Goal: Task Accomplishment & Management: Manage account settings

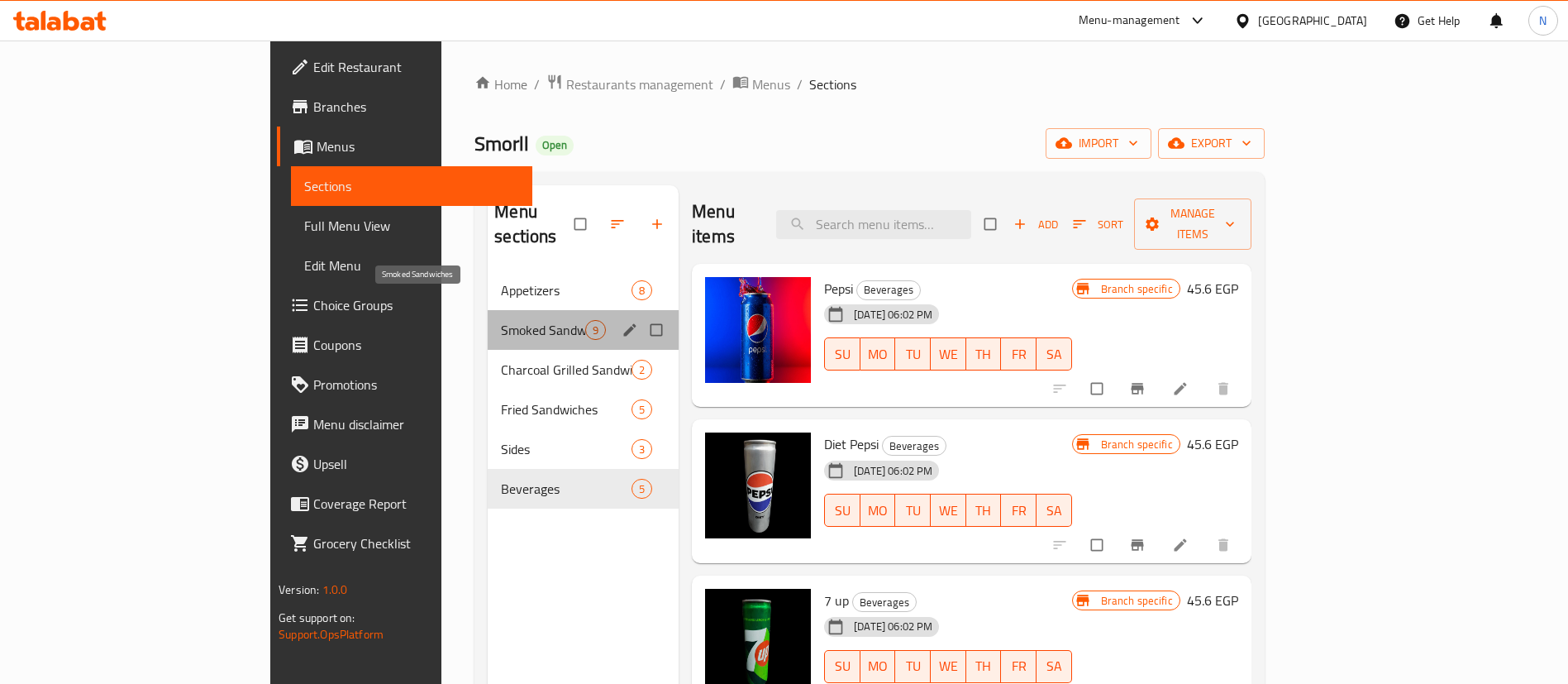
click at [501, 320] on span "Smoked Sandwiches" at bounding box center [543, 330] width 84 height 20
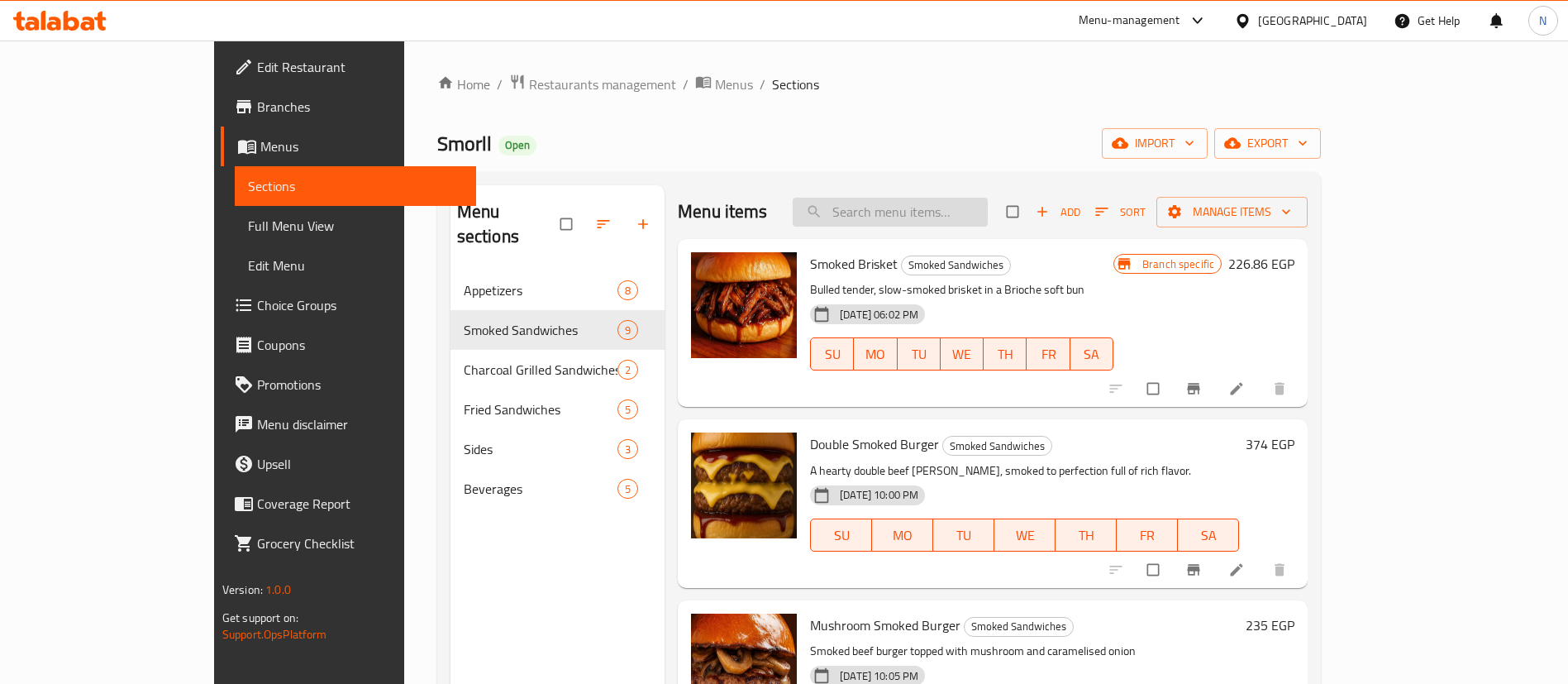
click at [915, 212] on input "search" at bounding box center [890, 212] width 195 height 29
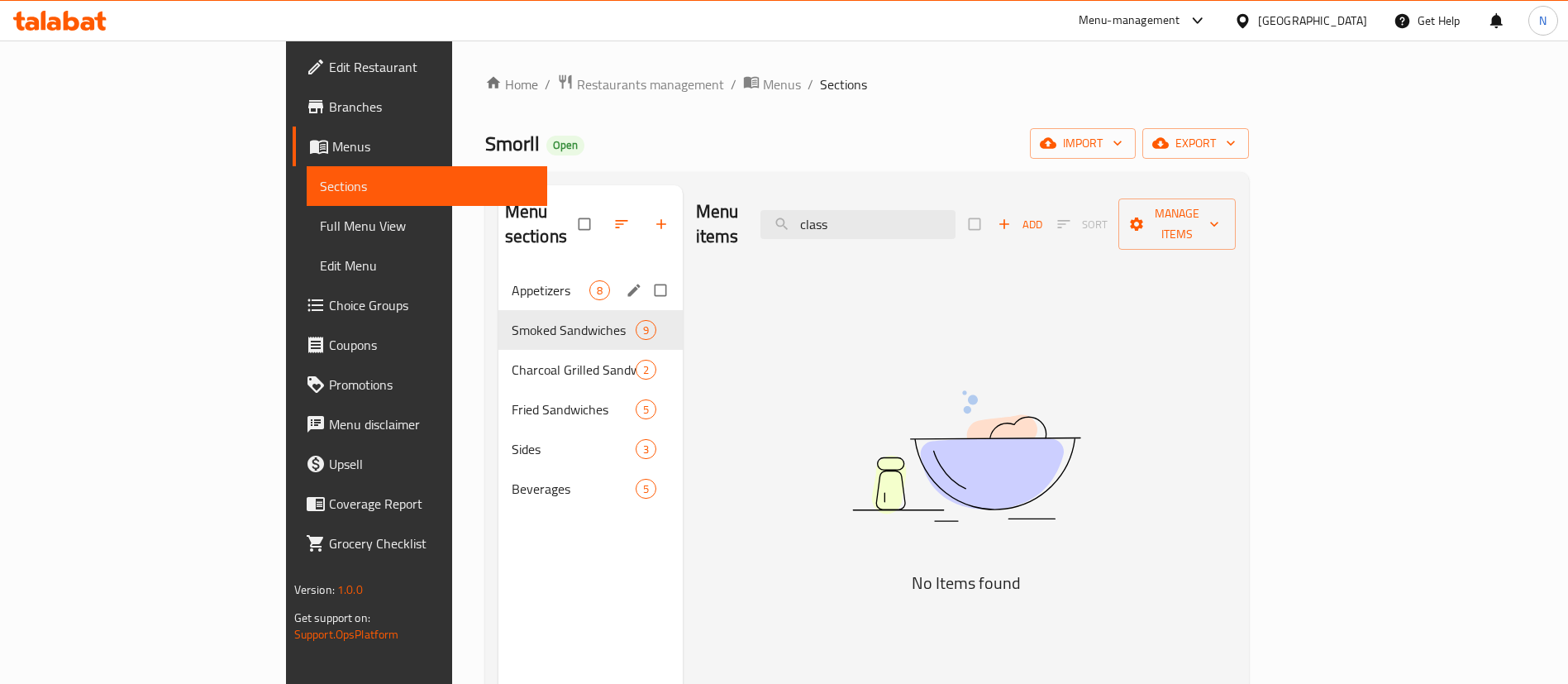
click at [498, 271] on div "Appetizers 8" at bounding box center [590, 291] width 185 height 40
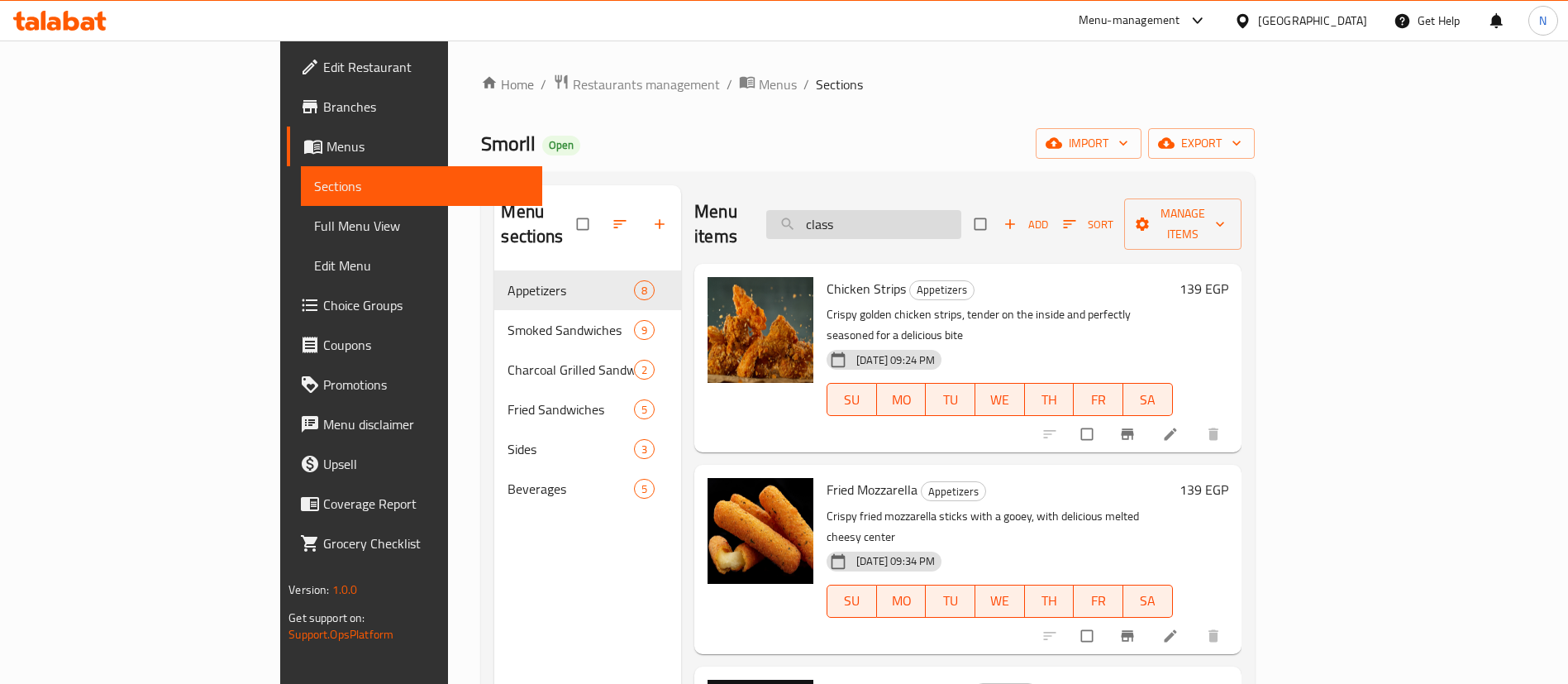
click at [962, 210] on input "class" at bounding box center [864, 225] width 195 height 29
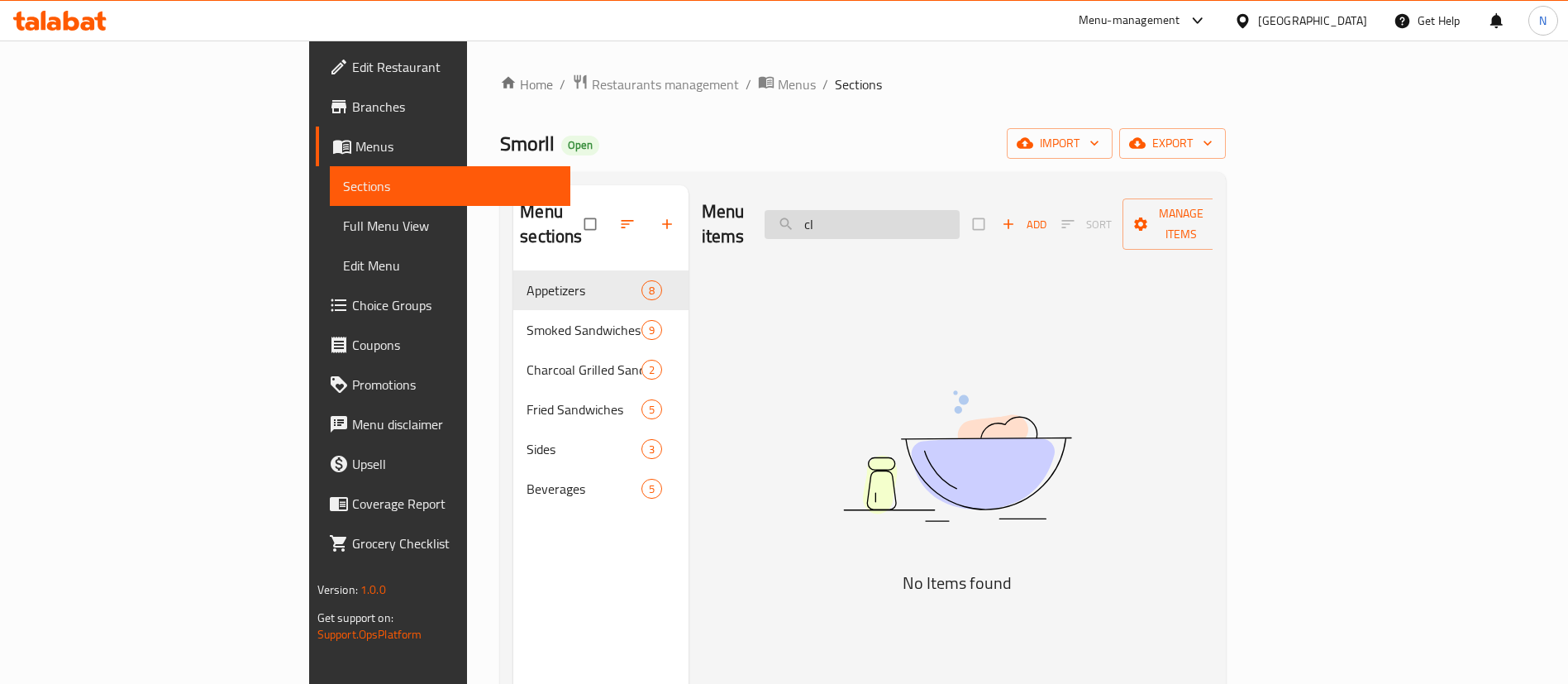
type input "c"
type input "manf"
click at [592, 89] on span "Restaurants management" at bounding box center [665, 84] width 147 height 20
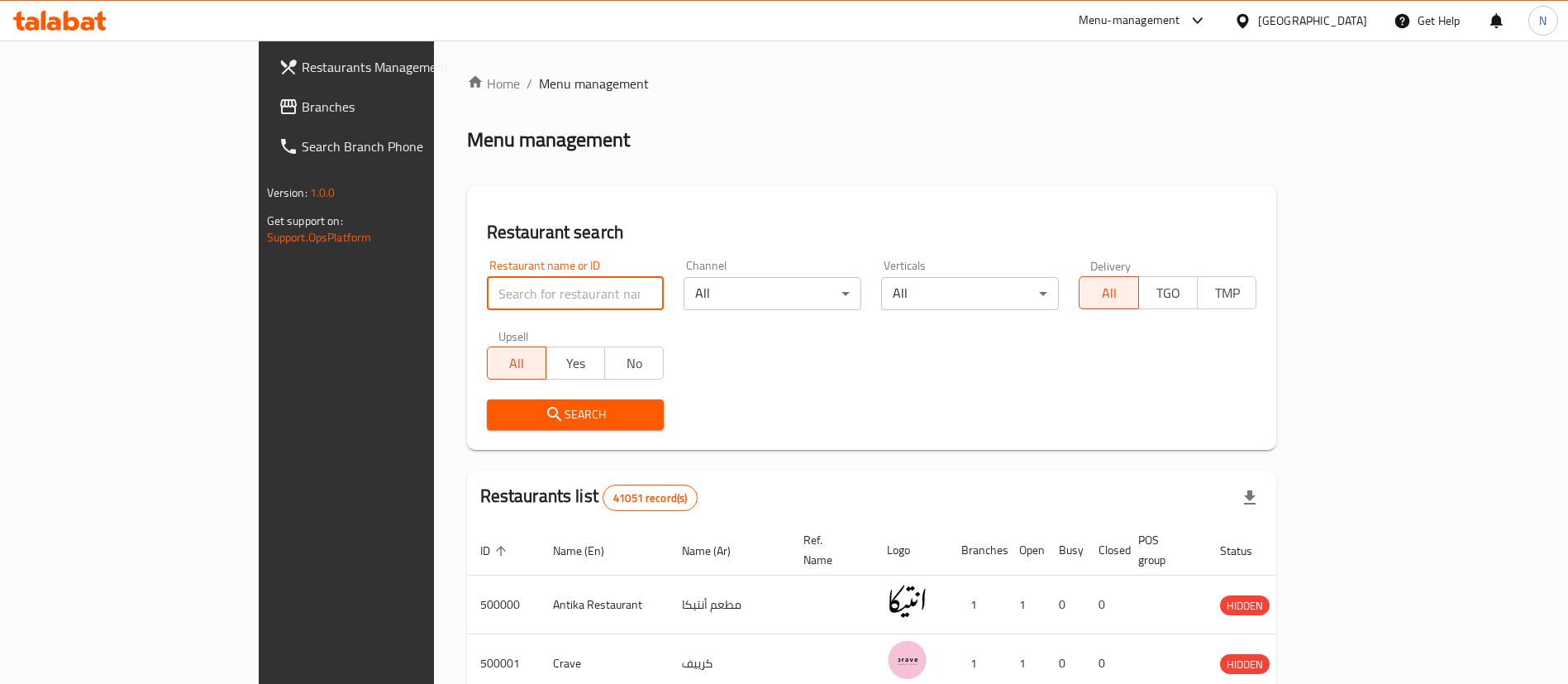
click at [487, 293] on input "search" at bounding box center [576, 294] width 178 height 33
paste input "692394"
type input "692394"
click button "Search" at bounding box center [576, 415] width 178 height 31
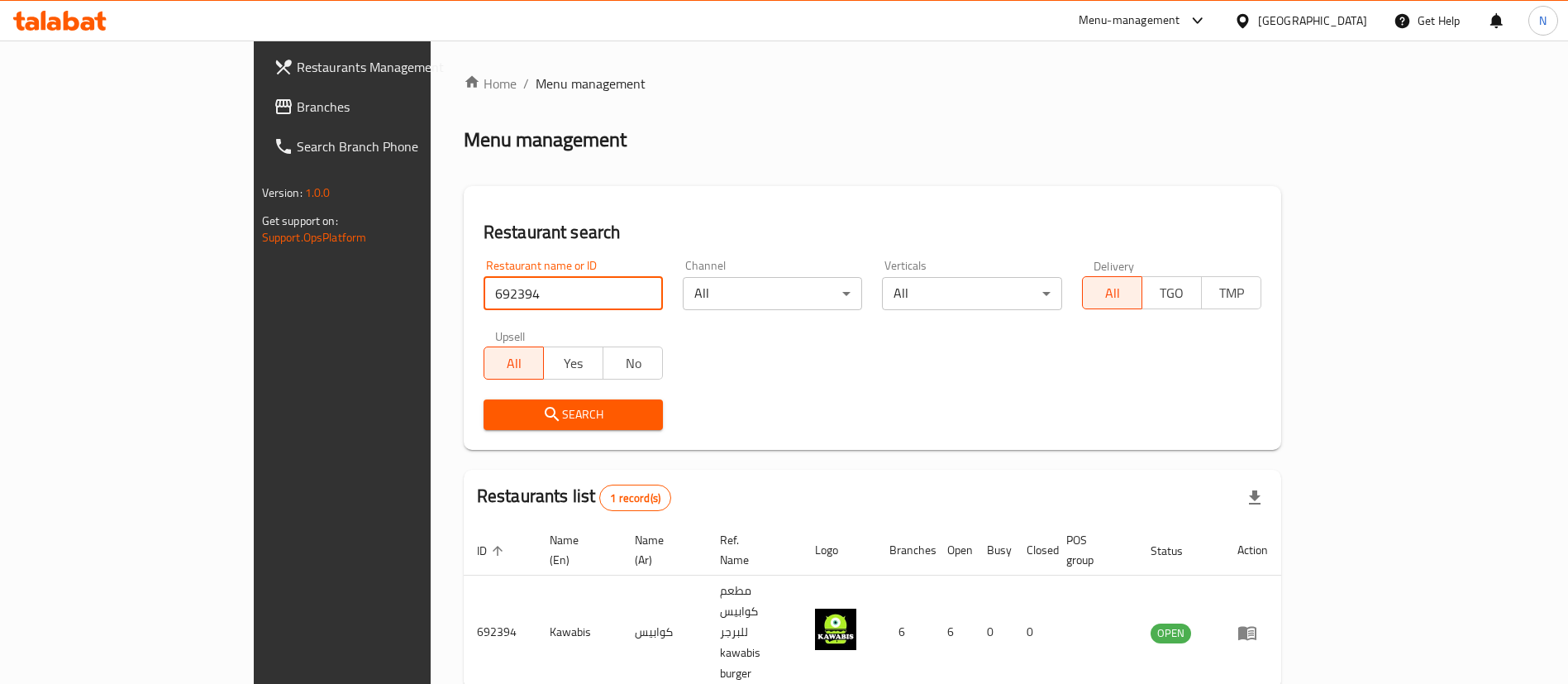
scroll to position [21, 0]
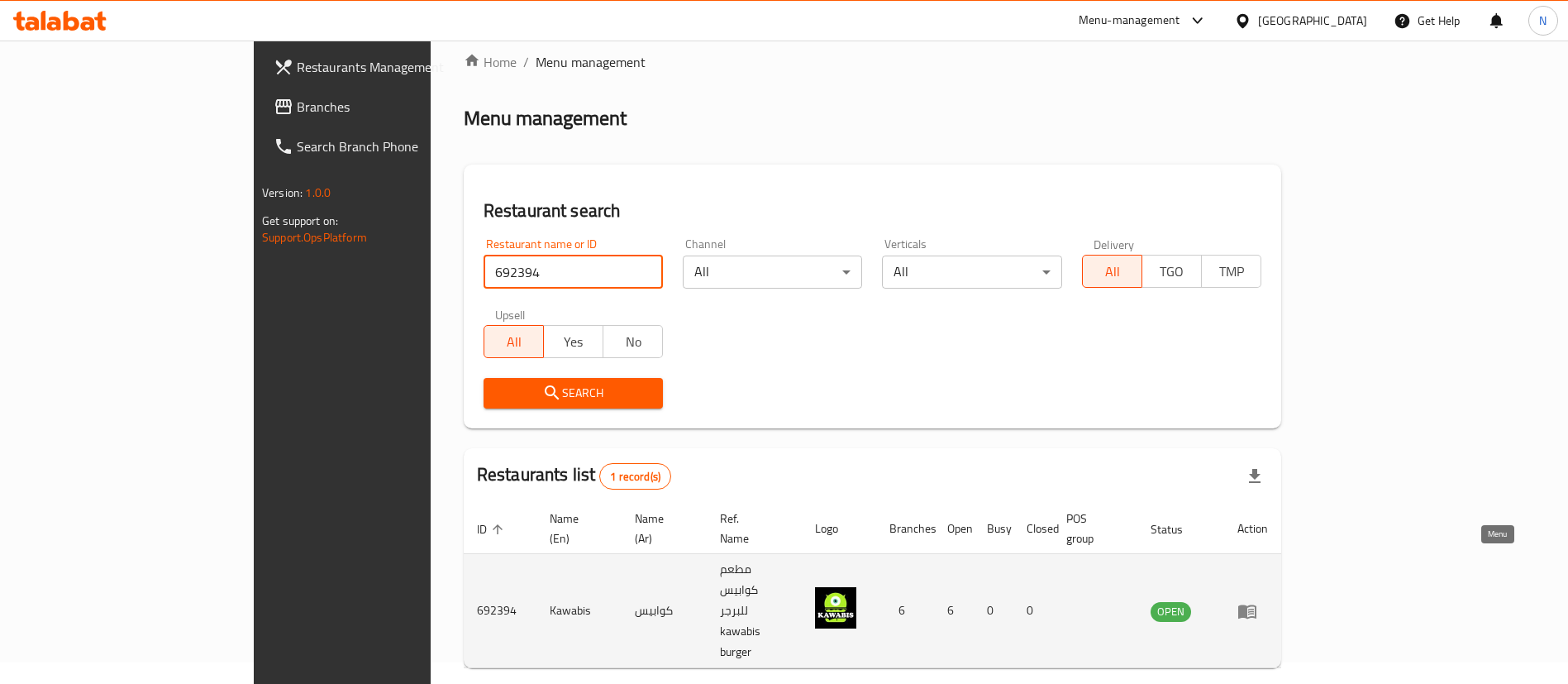
click at [1254, 608] on icon "enhanced table" at bounding box center [1252, 611] width 6 height 7
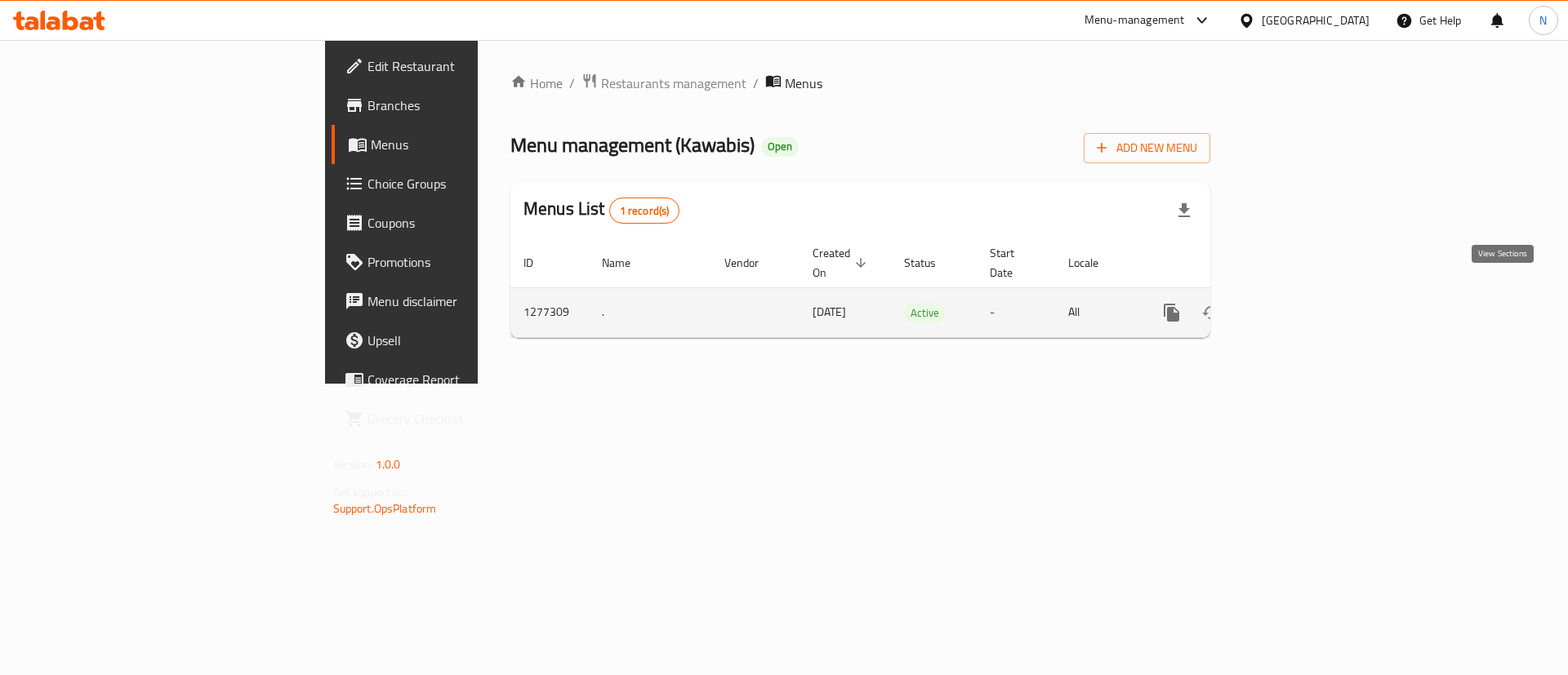
click at [1297, 305] on icon "enhanced table" at bounding box center [1290, 312] width 15 height 15
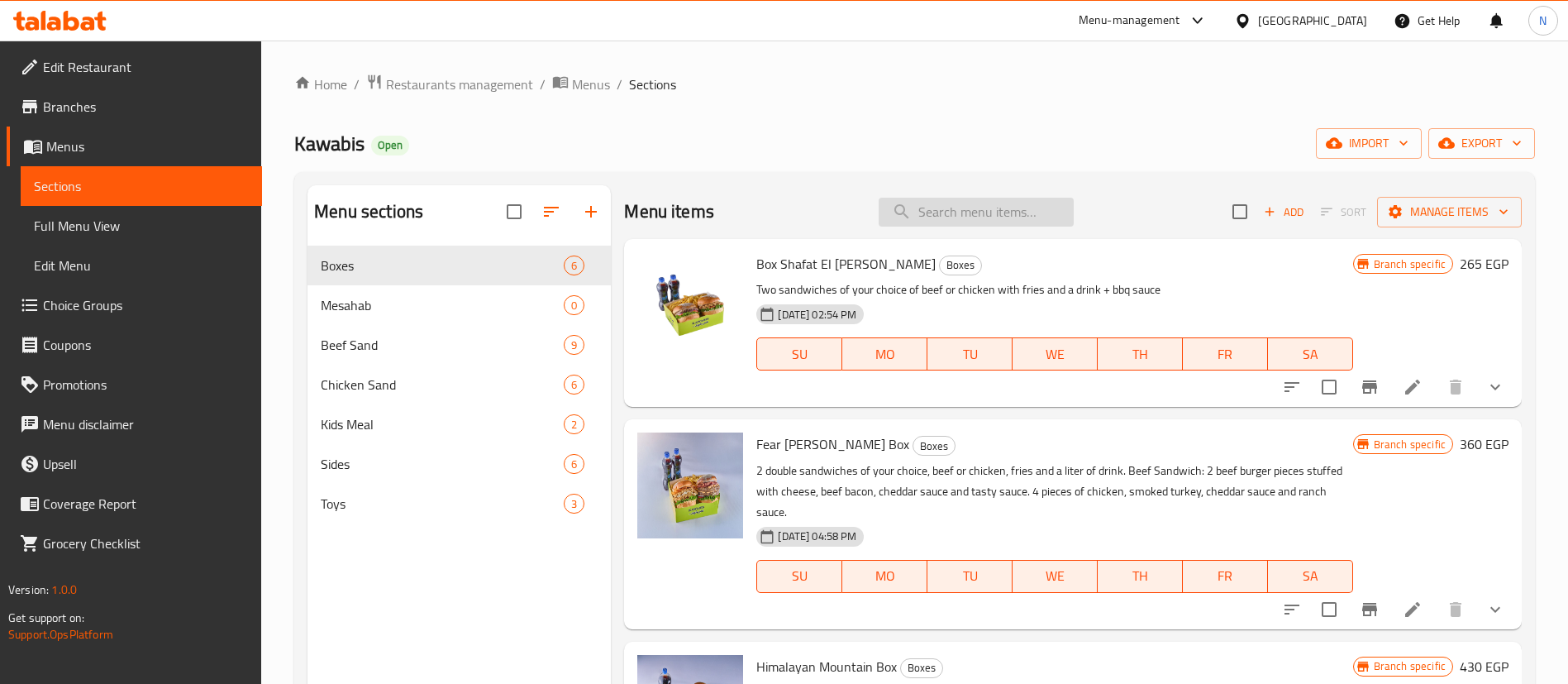
click at [967, 215] on input "search" at bounding box center [976, 212] width 195 height 29
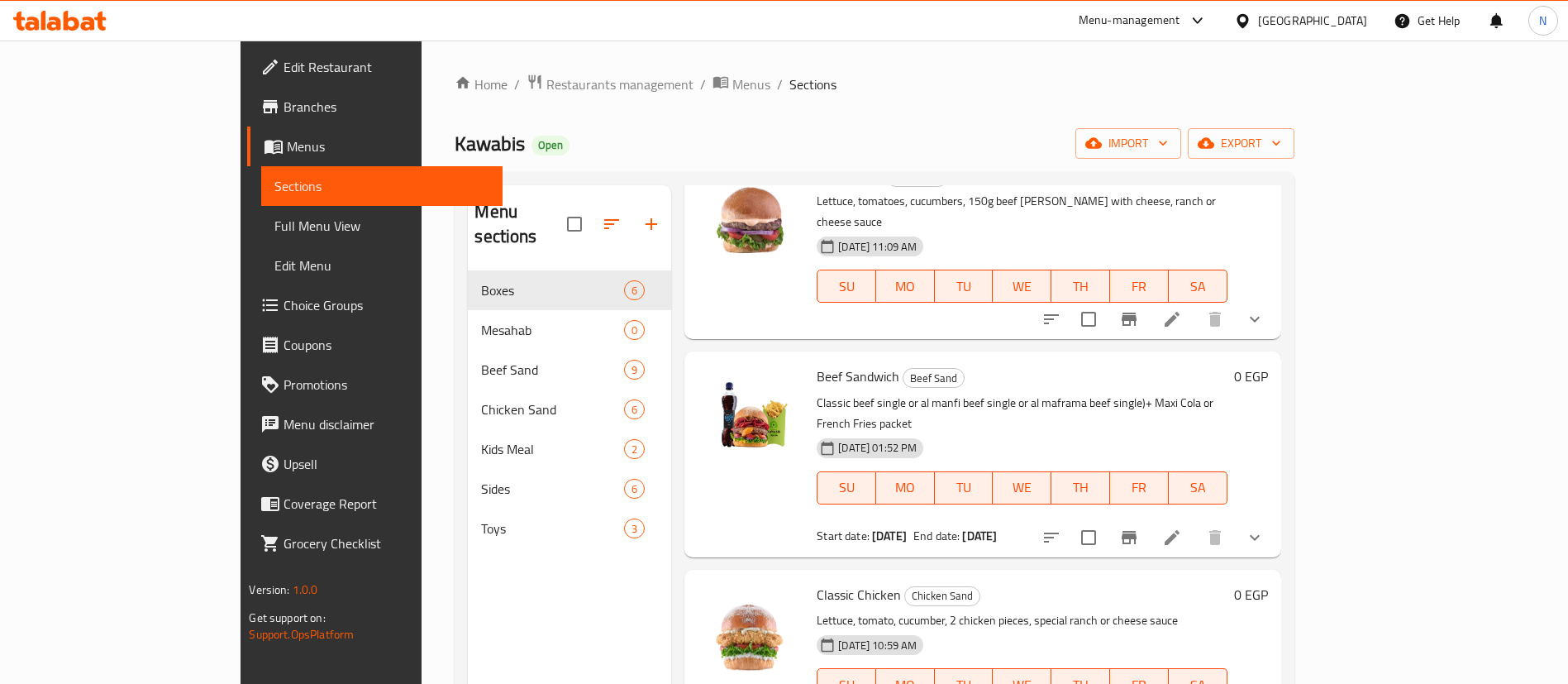
scroll to position [232, 0]
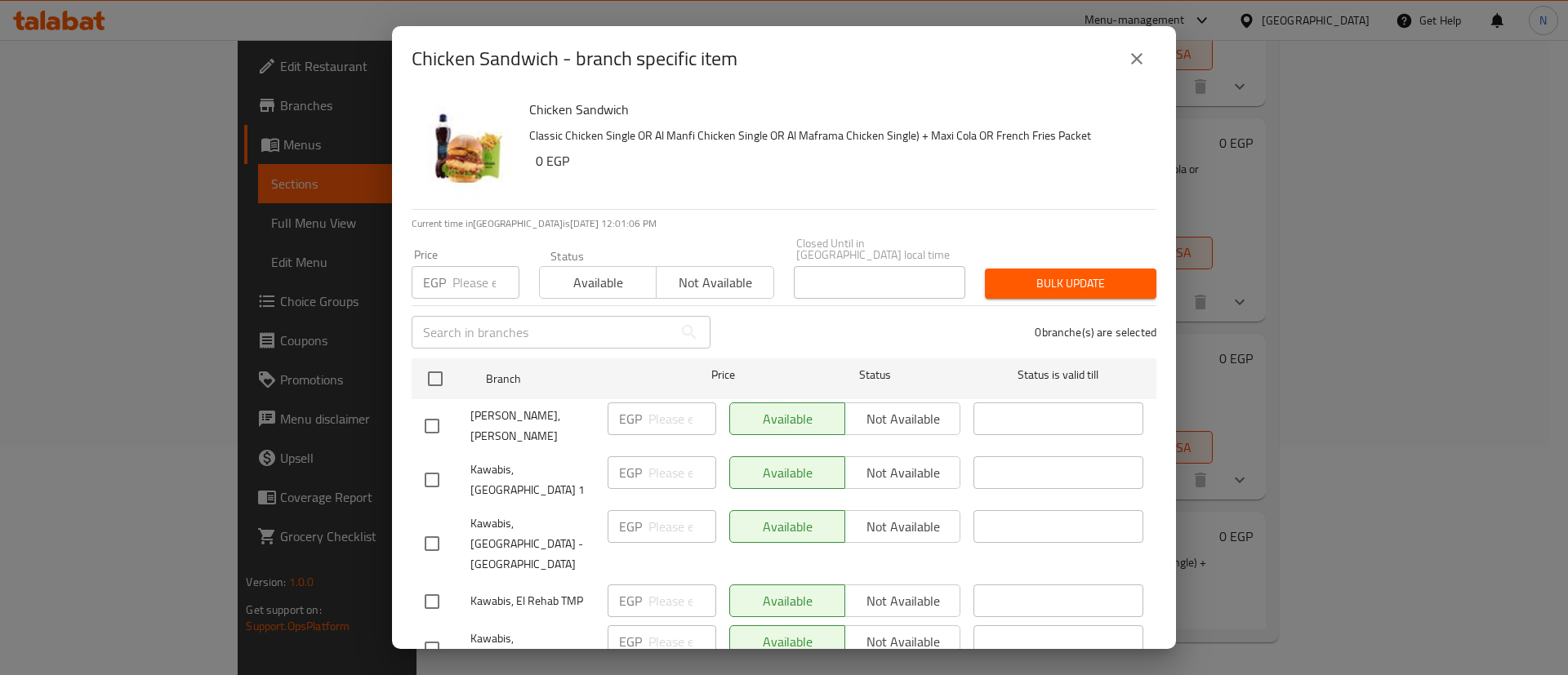
click at [1140, 66] on icon "close" at bounding box center [1136, 59] width 20 height 20
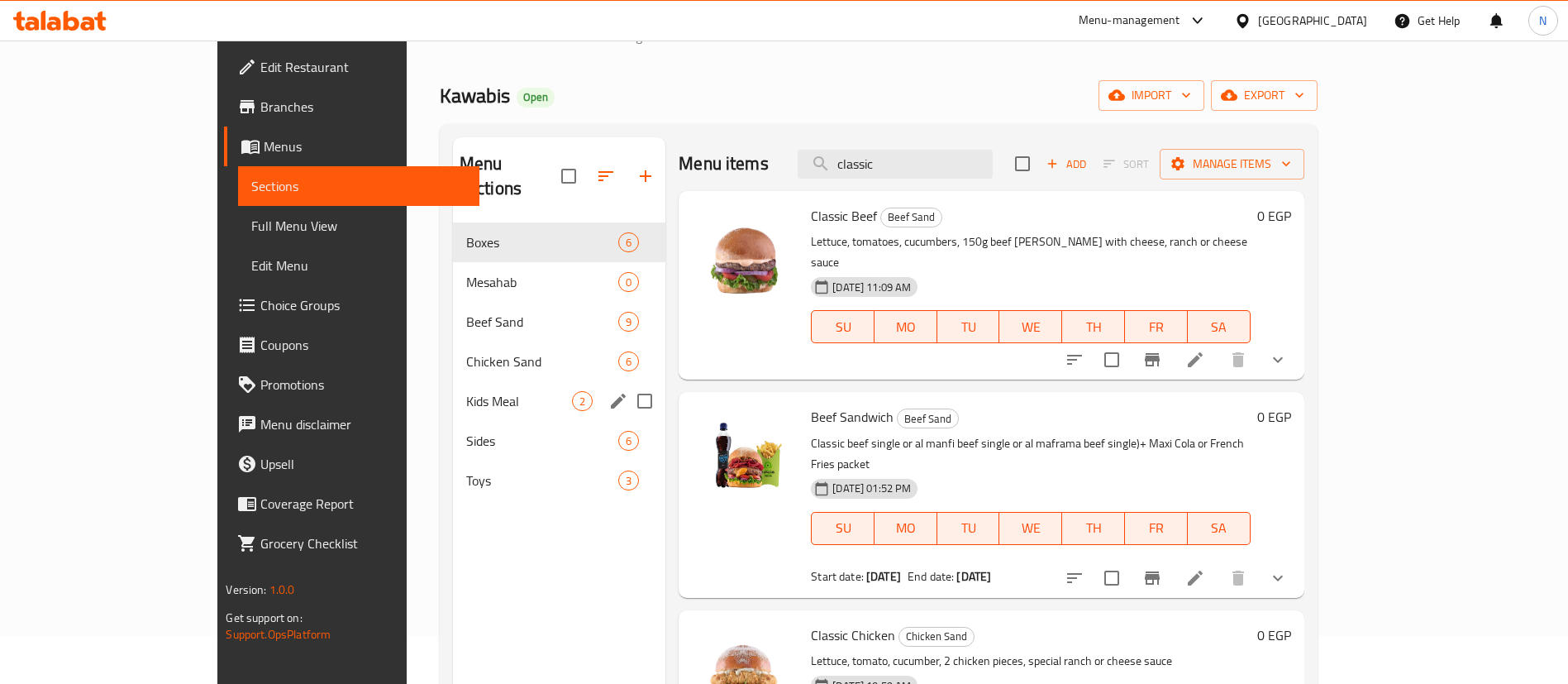
scroll to position [20, 0]
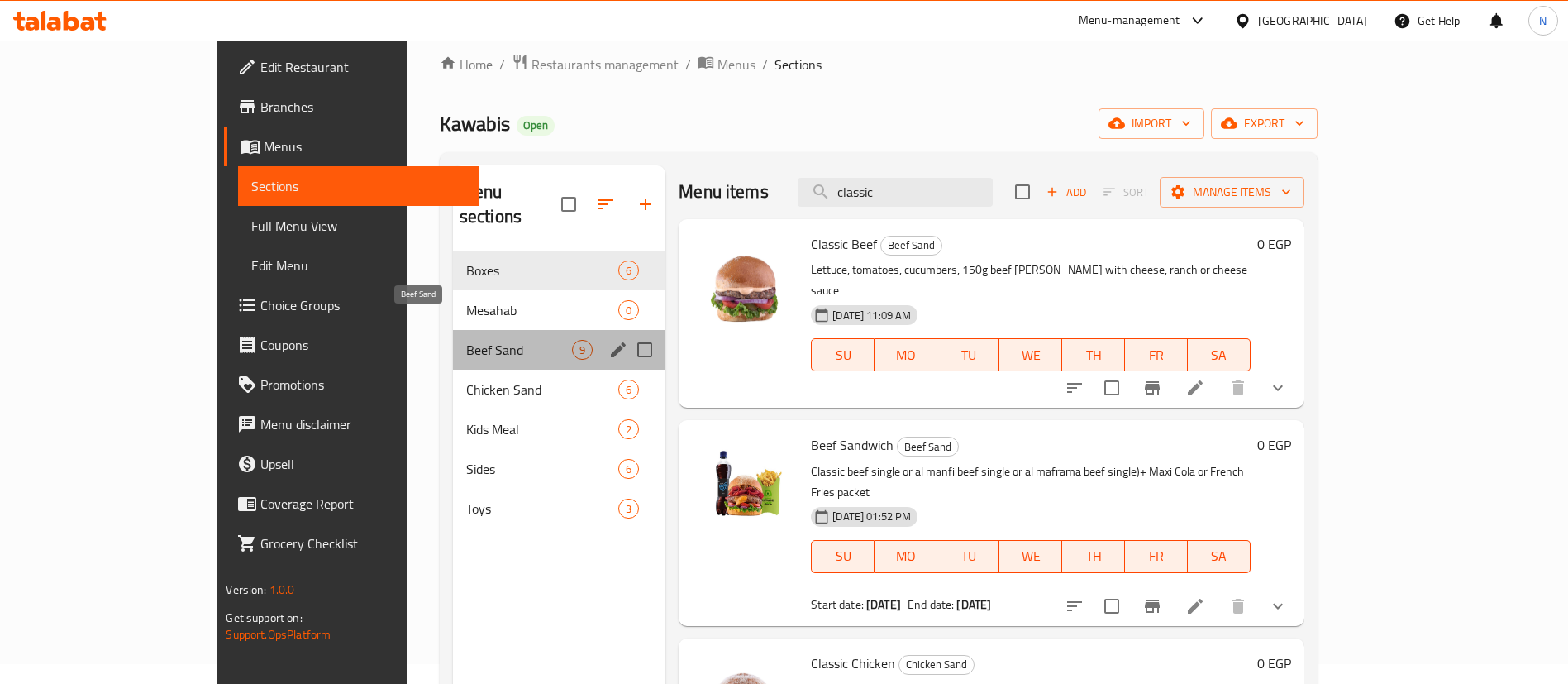
click at [467, 340] on span "Beef Sand" at bounding box center [519, 349] width 106 height 20
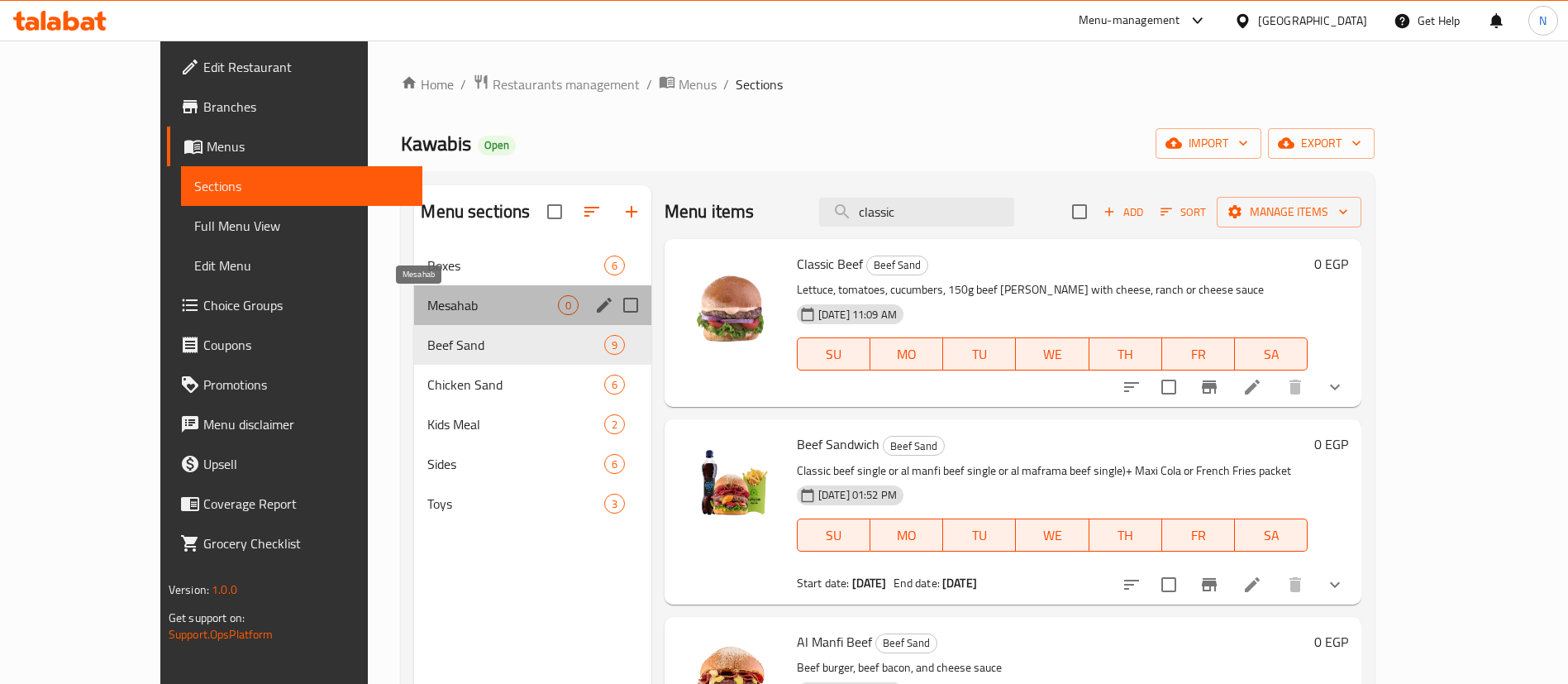
click at [427, 296] on span "Mesahab" at bounding box center [492, 305] width 130 height 20
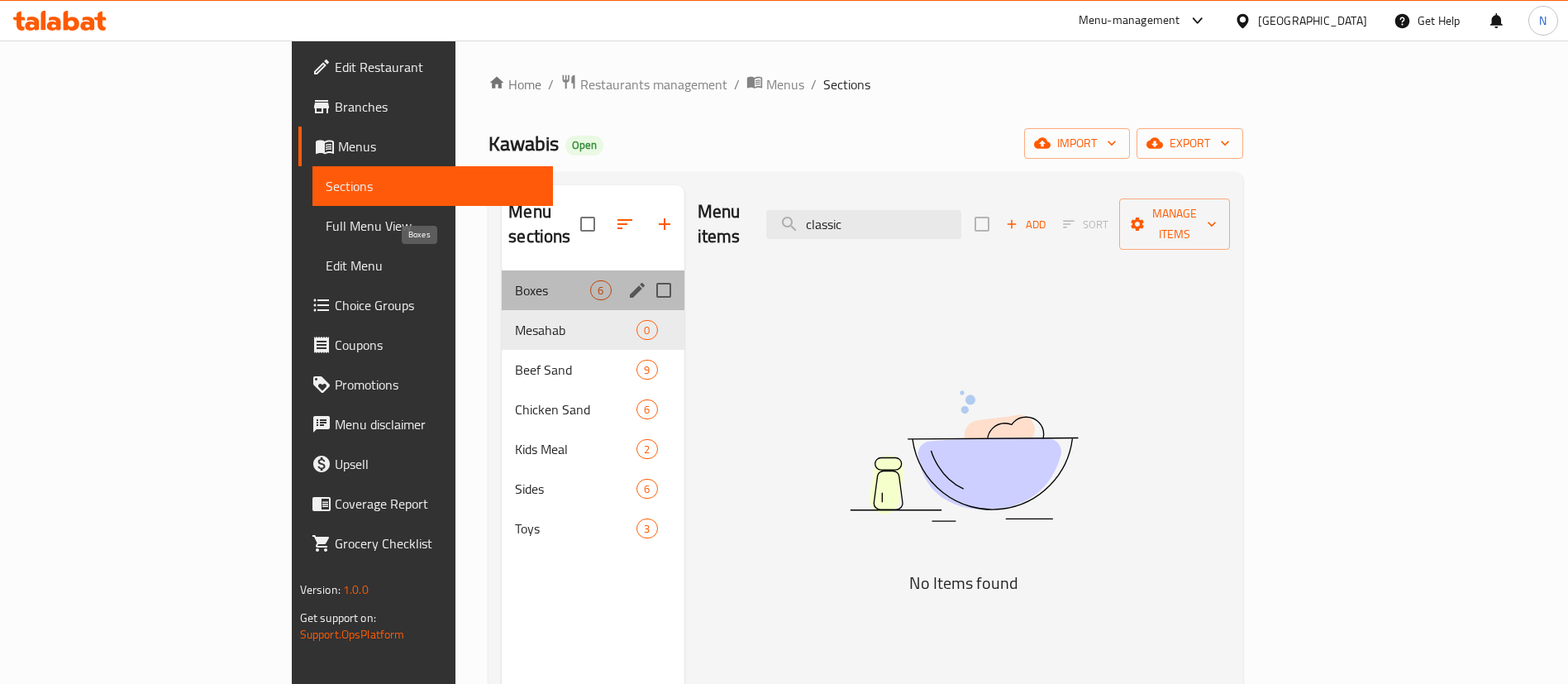
click at [515, 280] on span "Boxes" at bounding box center [553, 290] width 76 height 20
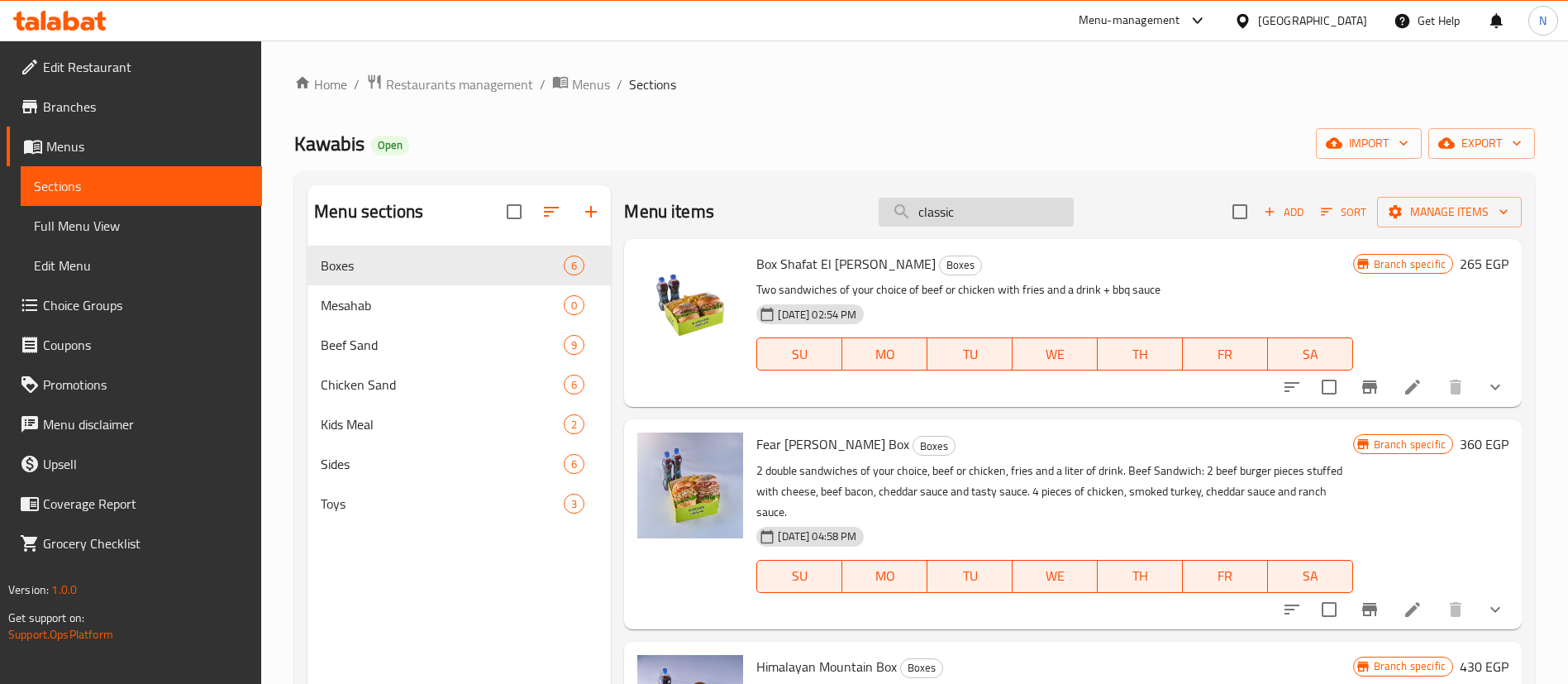
click at [969, 216] on input "classic" at bounding box center [976, 212] width 195 height 29
type input "ة"
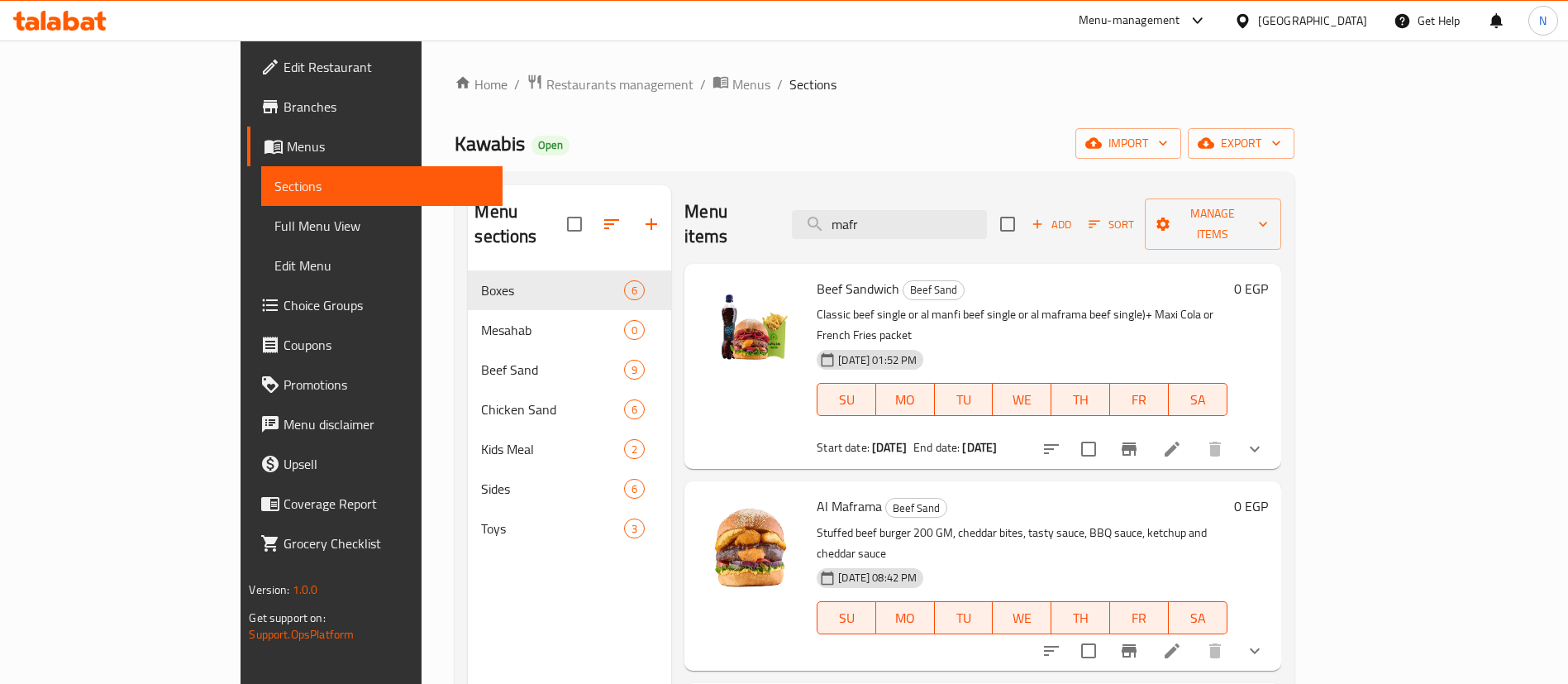
type input "mafr"
